Goal: Book appointment/travel/reservation

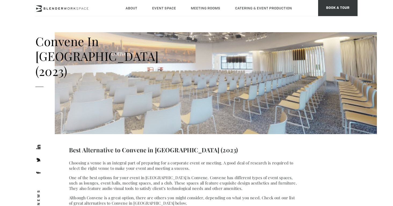
scroll to position [8, 0]
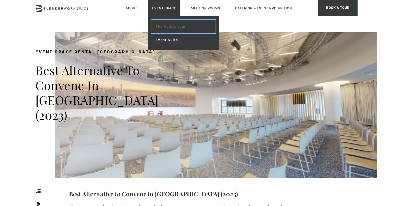
click at [165, 26] on link "The Auditorium" at bounding box center [183, 26] width 64 height 13
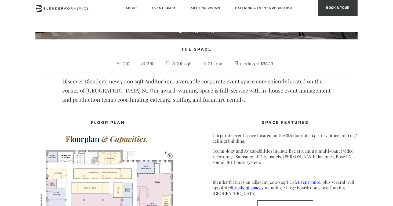
scroll to position [182, 0]
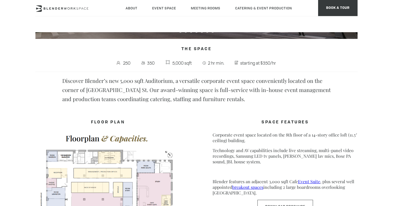
click at [219, 122] on h4 "SPACE FEATURES" at bounding box center [284, 122] width 145 height 10
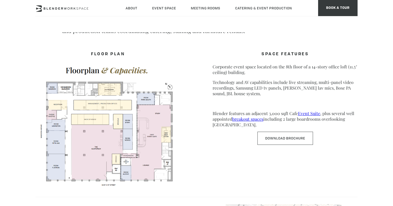
scroll to position [251, 0]
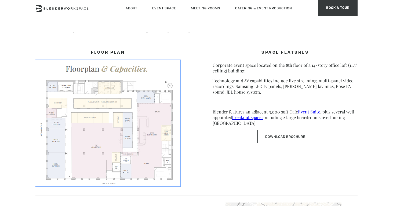
click at [92, 138] on img at bounding box center [107, 123] width 145 height 126
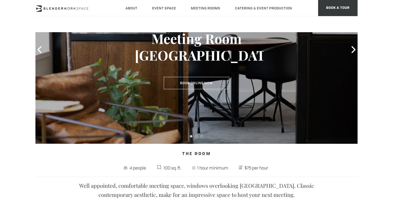
scroll to position [71, 0]
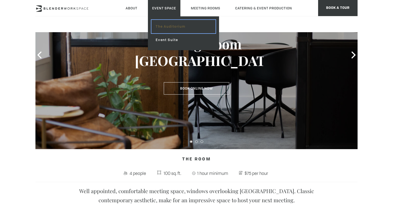
click at [165, 25] on link "The Auditorium" at bounding box center [183, 26] width 64 height 13
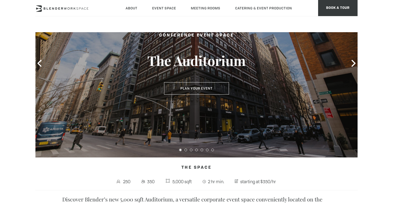
scroll to position [73, 0]
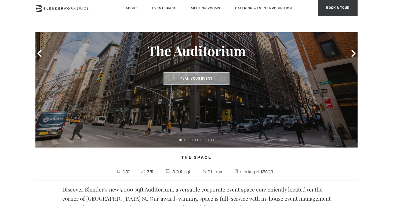
click at [189, 79] on button "Plan Your Event" at bounding box center [196, 78] width 65 height 12
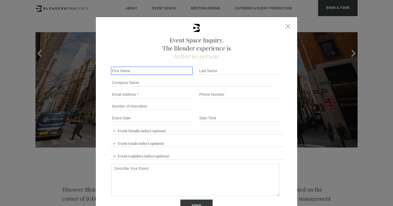
click at [144, 69] on input "First name *" at bounding box center [151, 71] width 81 height 8
type input "Demian"
click at [78, 162] on div "Event Space Inquiry. The Blender experience is better in-person. Event Details …" at bounding box center [196, 103] width 393 height 206
click at [286, 25] on div at bounding box center [287, 26] width 5 height 5
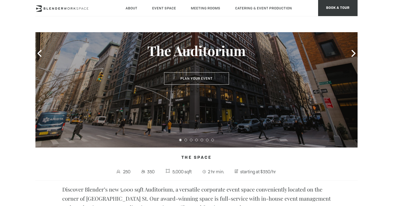
scroll to position [72, 0]
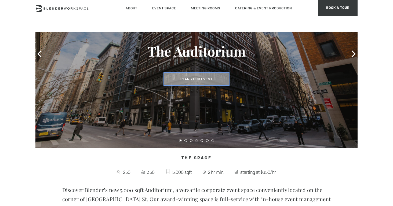
click at [190, 79] on button "Plan Your Event" at bounding box center [196, 79] width 65 height 12
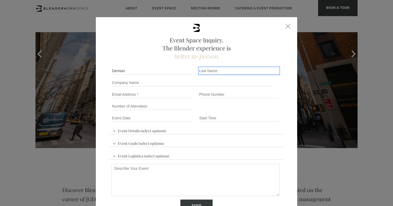
click at [213, 69] on input "Last name *" at bounding box center [238, 71] width 81 height 8
type input "Hess"
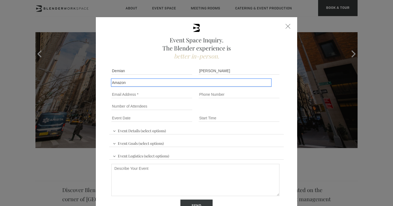
type input "Amazon"
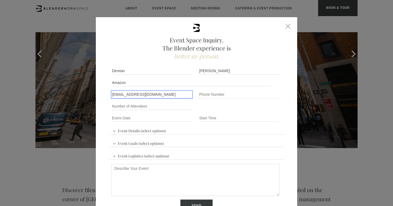
type input "demhess@amazon.com"
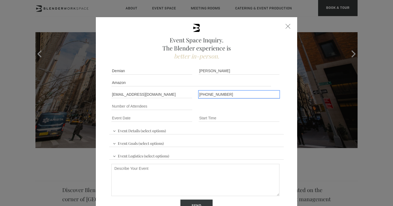
type input "301-943-8307"
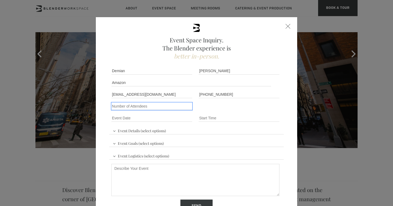
click at [156, 109] on input "Number of Attendees" at bounding box center [151, 106] width 81 height 8
type input "250"
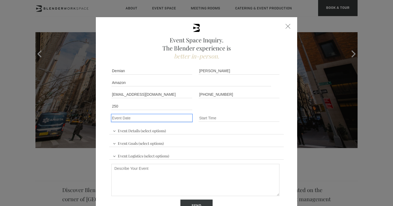
click at [134, 117] on input "Event Date *" at bounding box center [151, 118] width 81 height 8
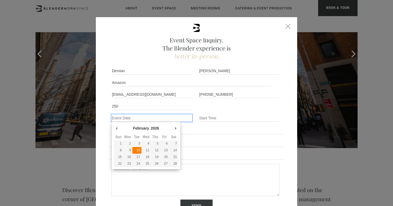
type div "2026-02-10"
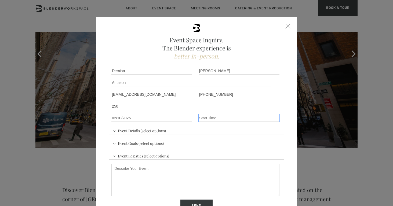
click at [212, 118] on input "Event Time" at bounding box center [238, 118] width 81 height 8
type input "11:00 AM"
click at [159, 131] on span "Event Details (select options)" at bounding box center [139, 130] width 56 height 8
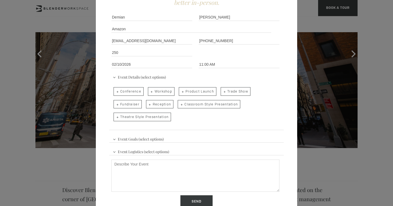
scroll to position [55, 0]
click at [133, 91] on span "Conference" at bounding box center [128, 90] width 30 height 9
click at [115, 91] on input "Conference" at bounding box center [112, 88] width 3 height 8
checkbox input "true"
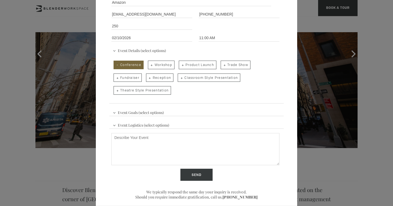
scroll to position [84, 0]
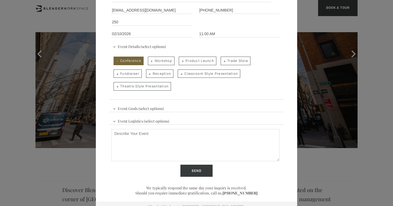
click at [115, 108] on span "Event Goals (select options)" at bounding box center [138, 108] width 54 height 8
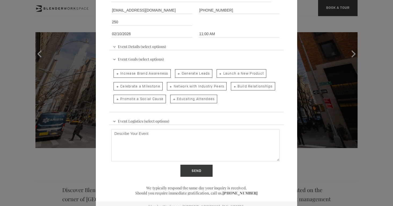
click at [250, 88] on span "Build Relationships" at bounding box center [253, 86] width 44 height 9
click at [232, 87] on input "Build Relationships" at bounding box center [229, 84] width 3 height 8
checkbox input "true"
click at [195, 100] on span "Educating Attendees" at bounding box center [193, 99] width 47 height 9
click at [171, 100] on input "Educating Attendees" at bounding box center [169, 97] width 3 height 8
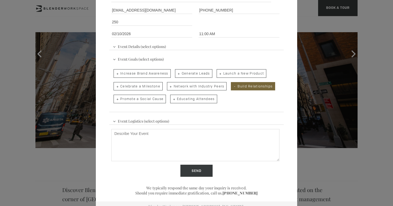
checkbox input "true"
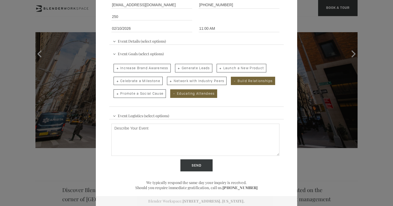
click at [151, 137] on textarea "Describe Your Event" at bounding box center [195, 140] width 168 height 32
click at [114, 128] on textarea "Key note and three panels" at bounding box center [195, 140] width 168 height 32
click at [211, 129] on textarea "Publishing industry event with key note and three panels" at bounding box center [195, 140] width 168 height 32
click at [208, 129] on textarea "Publishing industry event with key note and three panels. We will serve lunch a…" at bounding box center [195, 140] width 168 height 32
click at [199, 135] on textarea "Publishing industry event with key note and three panels. We will serve lunch a…" at bounding box center [195, 140] width 168 height 32
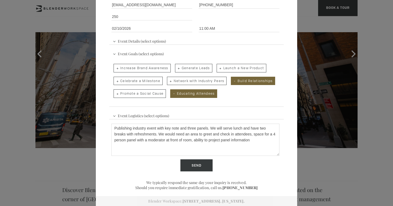
click at [197, 141] on textarea "Publishing industry event with key note and three panels. We will serve lunch a…" at bounding box center [195, 140] width 168 height 32
click at [223, 140] on textarea "Publishing industry event with key note and three panels. We will serve lunch a…" at bounding box center [195, 140] width 168 height 32
click at [216, 139] on textarea "Publishing industry event with key note and three panels. We will serve lunch a…" at bounding box center [195, 140] width 168 height 32
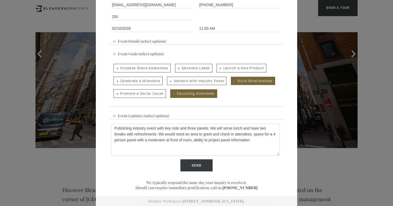
click at [221, 139] on textarea "Publishing industry event with key note and three panels. We will serve lunch a…" at bounding box center [195, 140] width 168 height 32
click at [254, 141] on textarea "Publishing industry event with key note and three panels. We will serve lunch a…" at bounding box center [195, 140] width 168 height 32
click at [215, 147] on textarea "Publishing industry event with key note and three panels. We will serve lunch a…" at bounding box center [195, 140] width 168 height 32
click at [238, 149] on textarea "Publishing industry event with key note and three panels. We will serve lunch a…" at bounding box center [195, 140] width 168 height 32
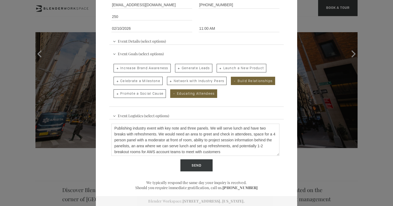
click at [232, 146] on textarea "Publishing industry event with key note and three panels. We will serve lunch a…" at bounding box center [195, 140] width 168 height 32
click at [118, 153] on textarea "Publishing industry event with key note and three panels. We will serve lunch a…" at bounding box center [195, 140] width 168 height 32
click at [172, 152] on textarea "Publishing industry event with key note and three panels. We will serve lunch a…" at bounding box center [195, 140] width 168 height 32
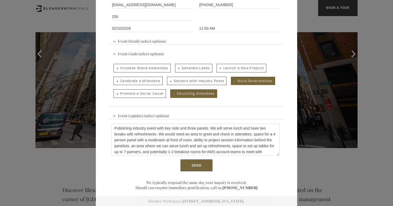
type textarea "Publishing industry event with key note and three panels. We will serve lunch a…"
click at [191, 163] on input "Send" at bounding box center [196, 165] width 32 height 12
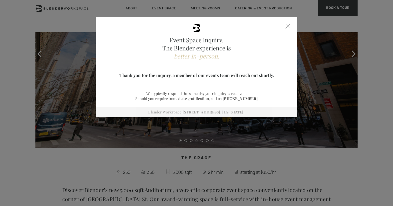
click at [289, 24] on span at bounding box center [287, 26] width 5 height 5
